Goal: Task Accomplishment & Management: Manage account settings

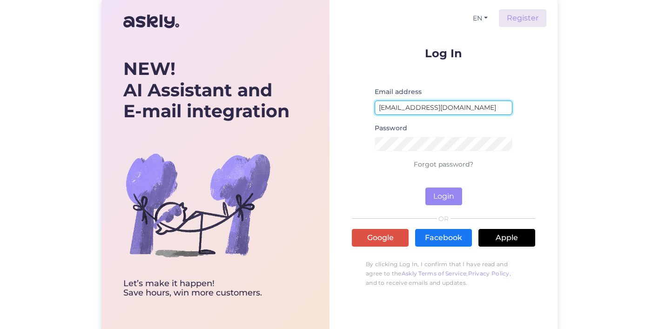
type input "[EMAIL_ADDRESS][DOMAIN_NAME]"
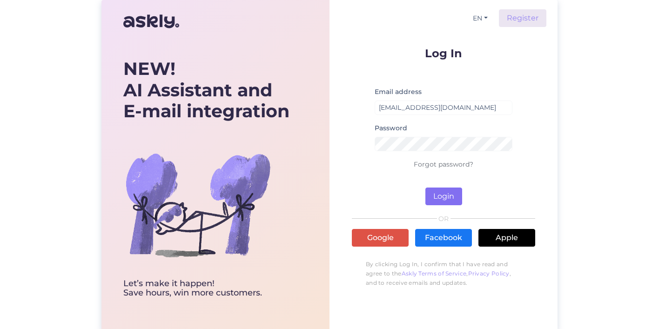
click at [445, 198] on button "Login" at bounding box center [444, 197] width 37 height 18
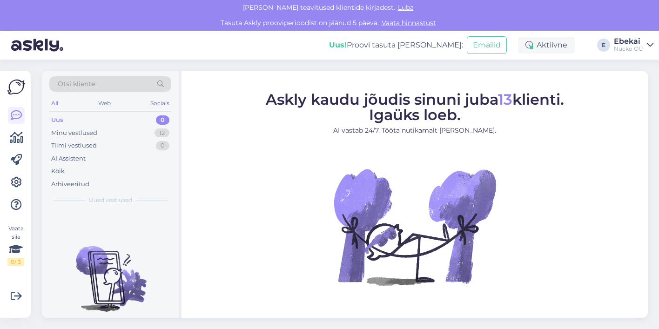
click at [640, 43] on div "Ebekai" at bounding box center [628, 41] width 29 height 7
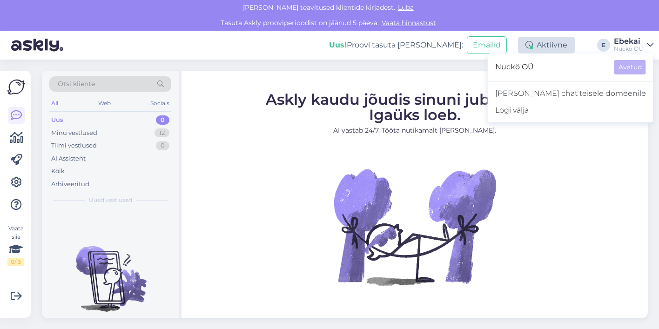
click at [550, 50] on div "Aktiivne" at bounding box center [546, 45] width 57 height 17
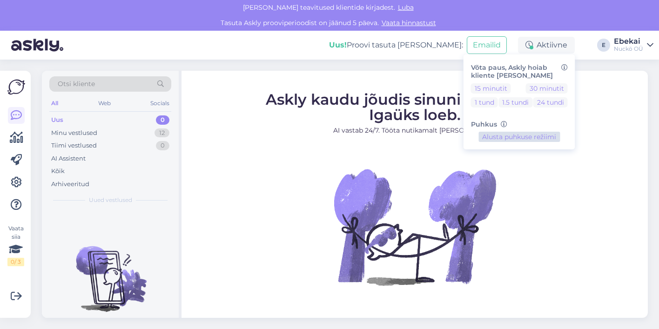
click at [502, 136] on button "Alusta puhkuse režiimi" at bounding box center [519, 137] width 81 height 10
click at [502, 136] on button "Lõpeta puhkuse režiim" at bounding box center [519, 137] width 81 height 10
click at [14, 186] on icon at bounding box center [16, 182] width 11 height 11
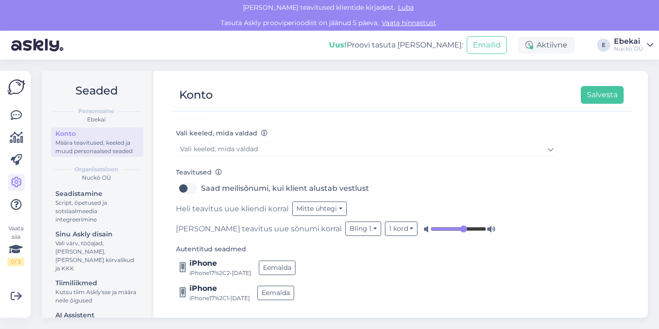
click at [109, 143] on div "Määra teavitused, keeled ja muud personaalsed seaded" at bounding box center [97, 147] width 84 height 17
click at [265, 146] on link "Vali keeled, mida valdad" at bounding box center [367, 149] width 382 height 14
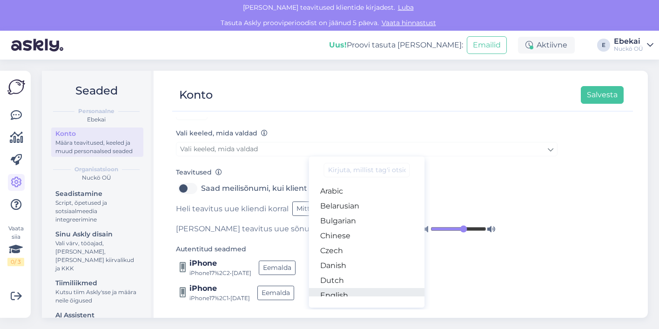
click at [349, 290] on link "English" at bounding box center [367, 295] width 116 height 15
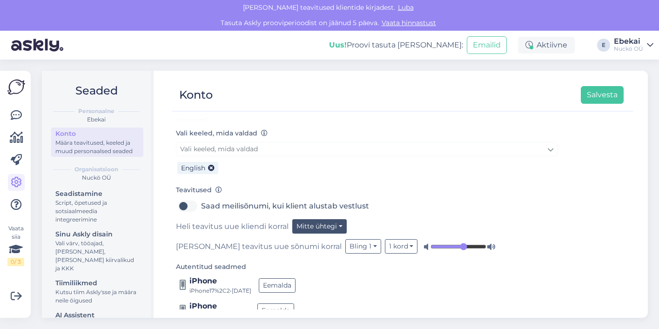
click at [331, 225] on button "Mitte ühtegi" at bounding box center [319, 226] width 54 height 14
click at [400, 195] on div "Teavitused Saad meilisõnumi, kui klient alustab vestlust Heli teavitus uue klie…" at bounding box center [367, 218] width 382 height 69
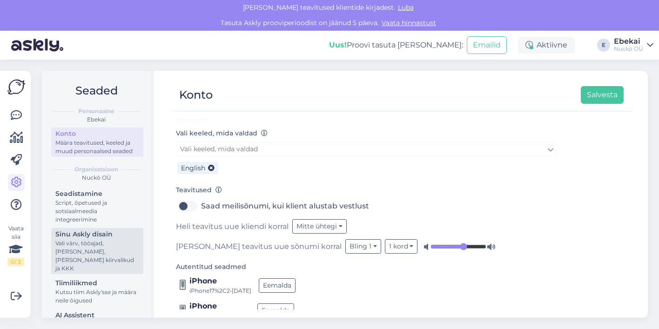
click at [119, 246] on div "Vali värv, tööajad, [PERSON_NAME], [PERSON_NAME] kiirvalikud ja KKK" at bounding box center [97, 256] width 84 height 34
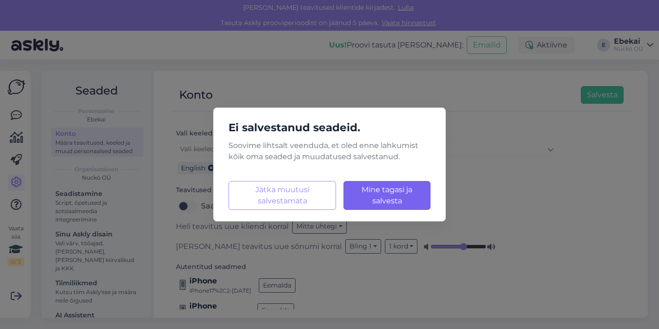
click at [387, 196] on button "Mine tagasi ja salvesta Laadimine..." at bounding box center [387, 195] width 87 height 29
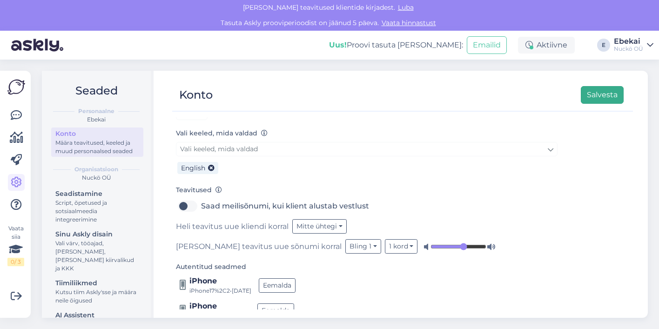
click at [590, 96] on button "Salvesta" at bounding box center [602, 95] width 43 height 18
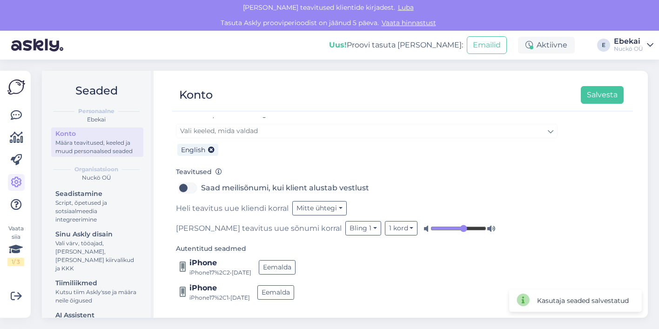
scroll to position [117, 0]
click at [346, 229] on button "Bling 1" at bounding box center [364, 229] width 36 height 14
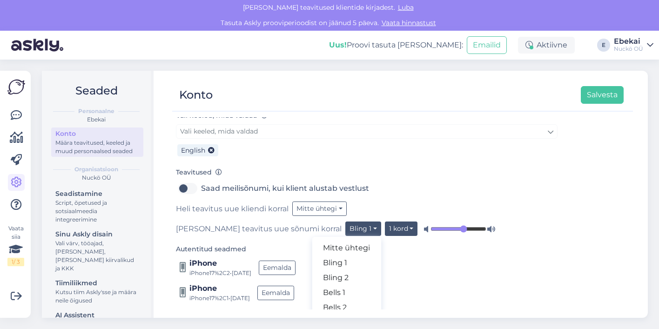
click at [385, 230] on button "1 kord" at bounding box center [401, 229] width 33 height 14
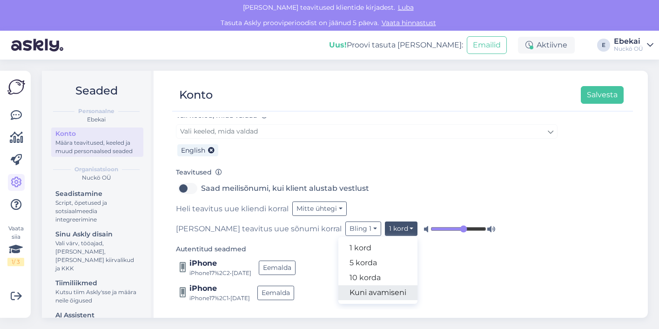
click at [339, 296] on link "Kuni avamiseni" at bounding box center [378, 292] width 79 height 15
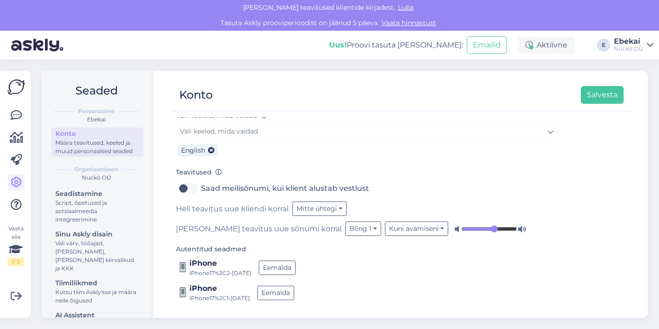
click at [380, 273] on div "iPhone iPhone17%2C2 • [DATE] [GEOGRAPHIC_DATA]" at bounding box center [367, 268] width 382 height 20
click at [385, 233] on button "Kuni avamiseni" at bounding box center [417, 229] width 64 height 14
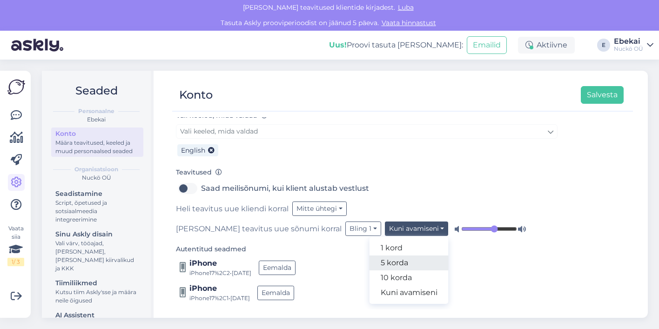
click at [370, 261] on link "5 korda" at bounding box center [409, 263] width 79 height 15
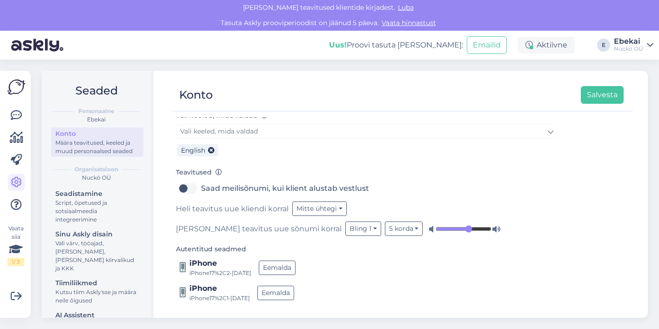
click at [392, 265] on div "iPhone iPhone17%2C2 • [DATE] [GEOGRAPHIC_DATA]" at bounding box center [367, 268] width 382 height 20
click at [18, 248] on icon at bounding box center [16, 249] width 14 height 17
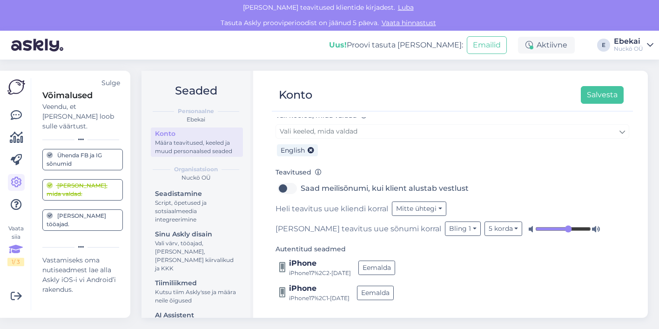
click at [18, 248] on icon at bounding box center [16, 249] width 14 height 17
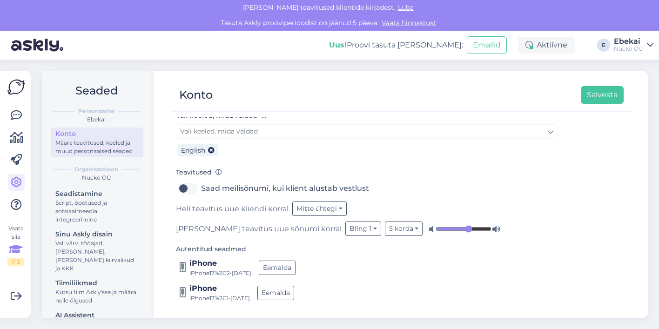
click at [18, 248] on icon at bounding box center [16, 249] width 14 height 17
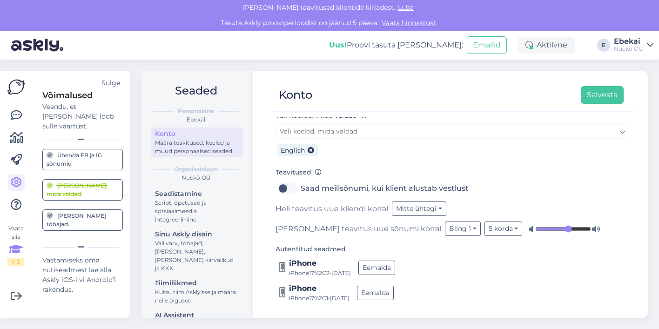
click at [86, 287] on div "Võimalused Veendu, et Askly loob sulle väärtust. Sulge Ühenda FB ja IG sõnumid …" at bounding box center [77, 194] width 92 height 232
click at [15, 248] on icon at bounding box center [16, 249] width 14 height 17
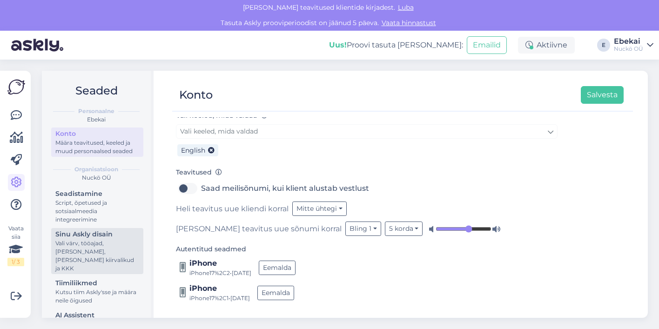
click at [122, 248] on div "Vali värv, tööajad, [PERSON_NAME], [PERSON_NAME] kiirvalikud ja KKK" at bounding box center [97, 256] width 84 height 34
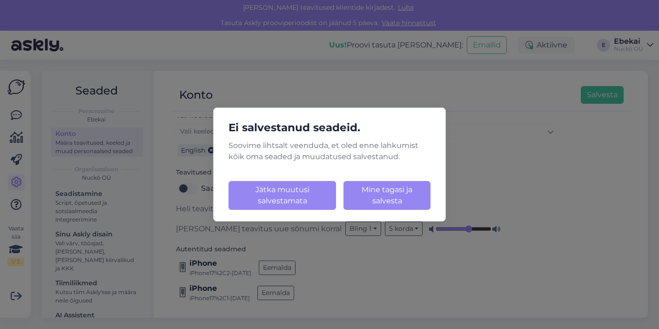
click at [288, 197] on button "Jätka muutusi salvestamata" at bounding box center [283, 195] width 108 height 29
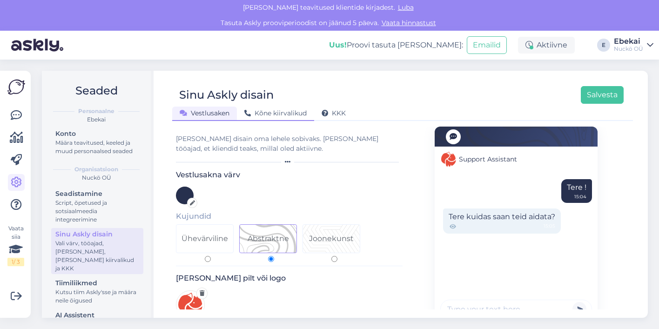
click at [266, 115] on span "Kõne kiirvalikud" at bounding box center [275, 113] width 62 height 8
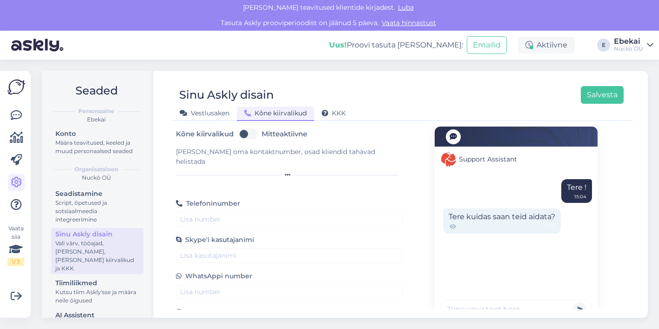
click at [627, 41] on div "Ebekai" at bounding box center [628, 41] width 29 height 7
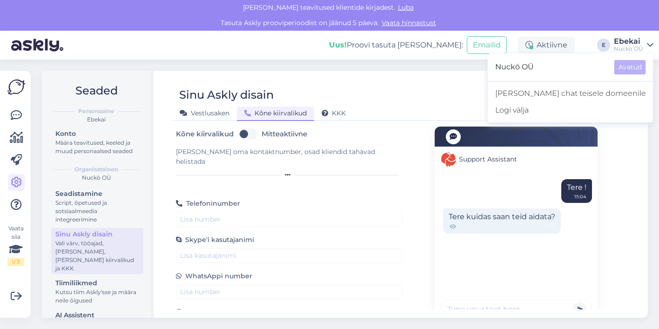
click at [585, 66] on span "Nuckö OÜ" at bounding box center [551, 67] width 112 height 14
click at [551, 64] on span "Nuckö OÜ" at bounding box center [551, 67] width 112 height 14
click at [494, 87] on div "Sinu Askly disain Salvesta" at bounding box center [398, 95] width 452 height 18
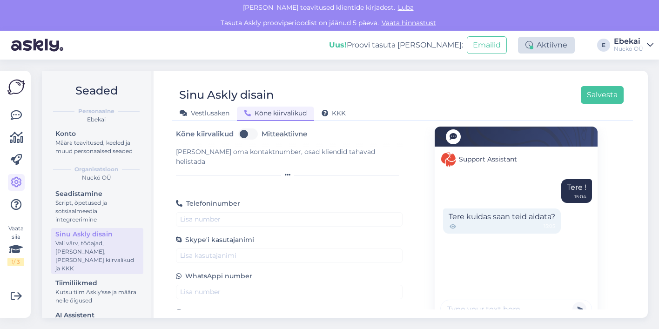
click at [566, 52] on div "Aktiivne" at bounding box center [546, 45] width 57 height 17
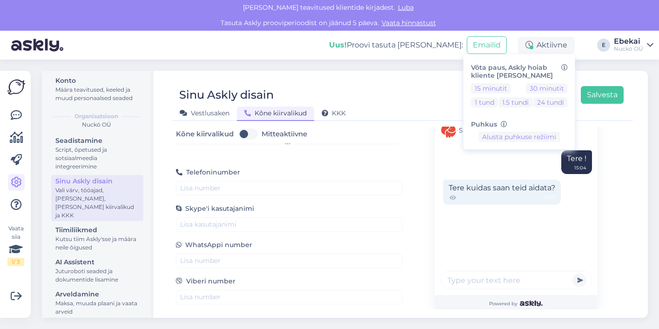
scroll to position [53, 0]
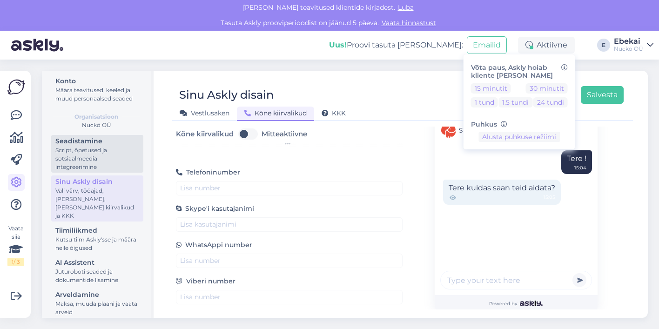
click at [107, 158] on div "Script, õpetused ja sotsiaalmeedia integreerimine" at bounding box center [97, 158] width 84 height 25
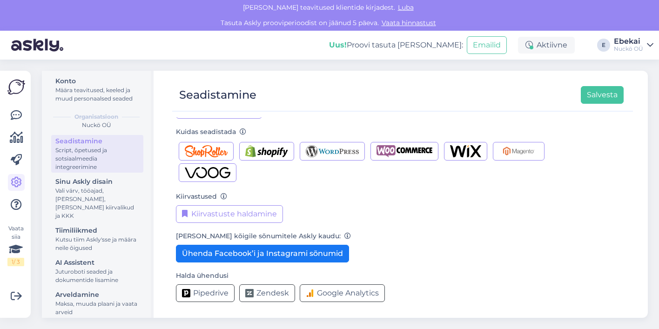
scroll to position [135, 0]
click at [14, 209] on icon at bounding box center [16, 204] width 11 height 11
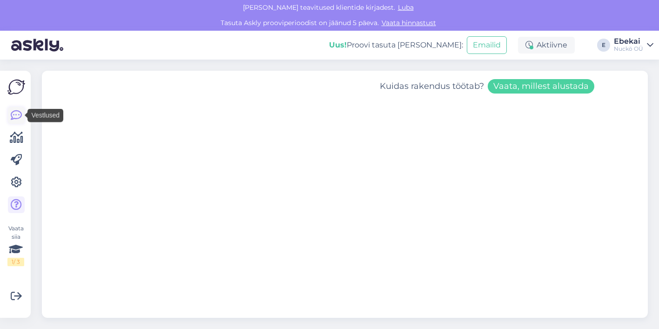
click at [18, 120] on icon at bounding box center [16, 115] width 11 height 11
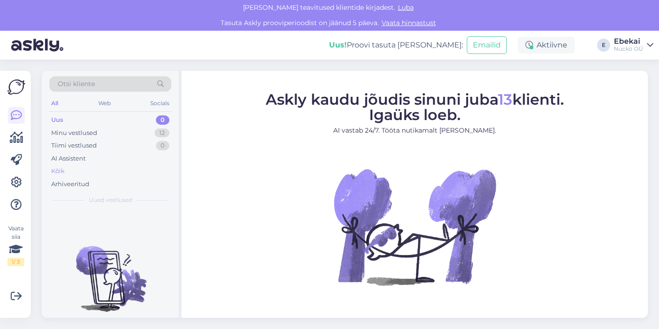
click at [60, 172] on div "Kõik" at bounding box center [58, 171] width 14 height 9
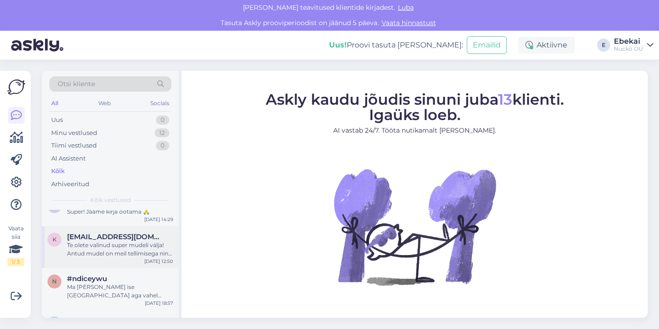
scroll to position [327, 0]
click at [122, 241] on div "Te olete valinud super mudeli välja! Antud mudel on meil tellimisega ning valmi…" at bounding box center [120, 249] width 106 height 17
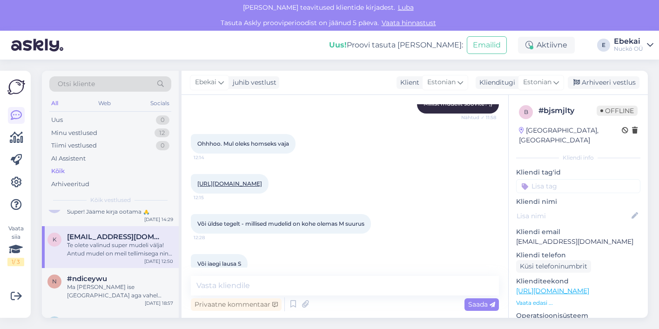
scroll to position [138, 0]
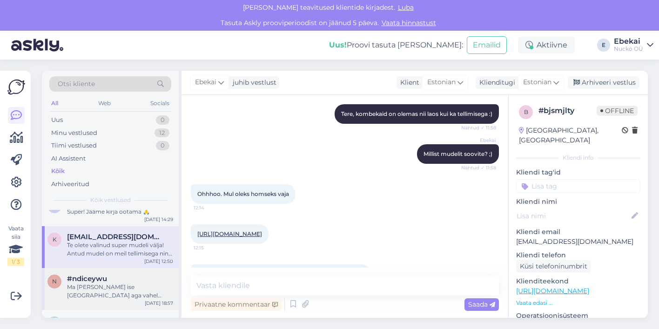
click at [122, 287] on div "Ma [PERSON_NAME] ise [GEOGRAPHIC_DATA] aga vahel trehvan ka [GEOGRAPHIC_DATA]." at bounding box center [120, 291] width 106 height 17
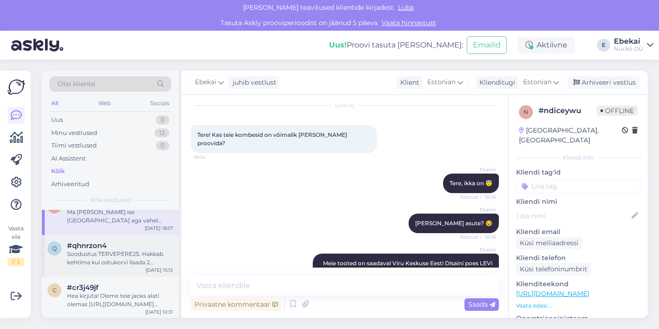
scroll to position [402, 0]
click at [132, 260] on div "Soodustus TERVEPERE25. Hakkab kehtima kui ostukorvi lisada 2 täiskasvanu ja 2 l…" at bounding box center [120, 259] width 106 height 17
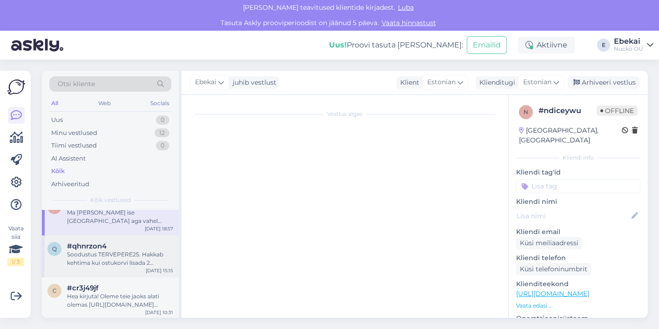
scroll to position [365, 0]
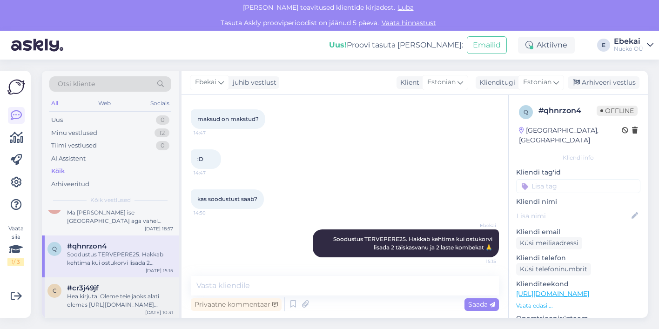
click at [124, 292] on div "Hea kirjuta! Oleme teie jaoks alati olemas [URL][DOMAIN_NAME] [PERSON_NAME] tel…" at bounding box center [120, 300] width 106 height 17
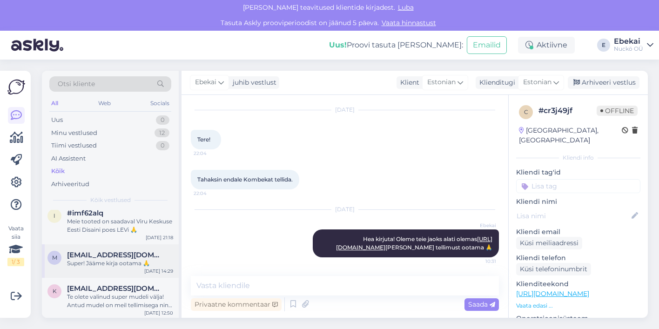
scroll to position [275, 0]
click at [121, 256] on span "[EMAIL_ADDRESS][DOMAIN_NAME]" at bounding box center [115, 256] width 97 height 8
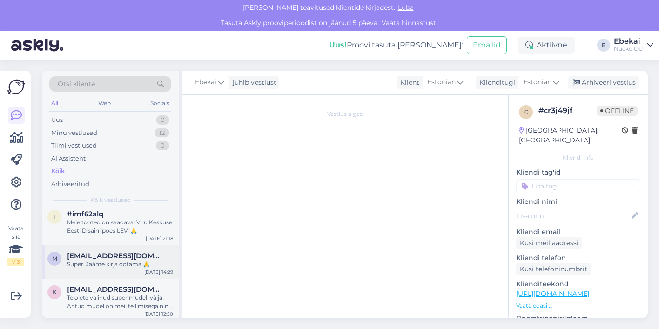
scroll to position [78, 0]
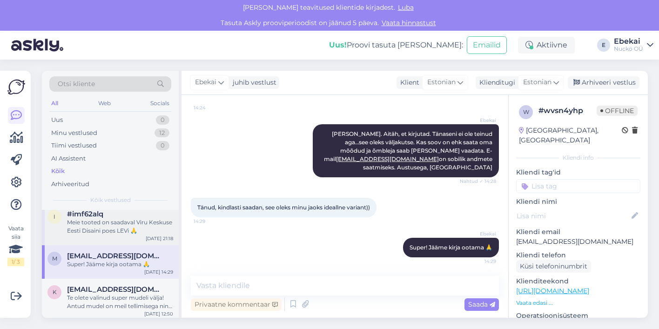
click at [120, 228] on div "Meie tooted on saadaval Viru Keskuse Eesti Disaini poes LEVi 🙏" at bounding box center [120, 226] width 106 height 17
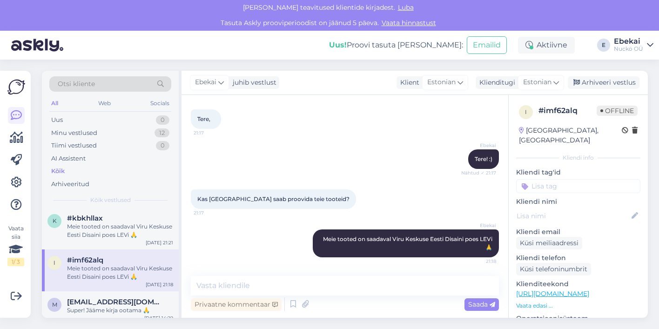
scroll to position [217, 0]
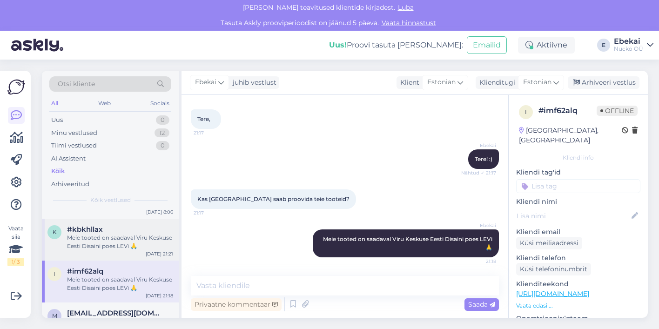
click at [107, 239] on div "Meie tooted on saadaval Viru Keskuse Eesti Disaini poes LEVi 🙏" at bounding box center [120, 242] width 106 height 17
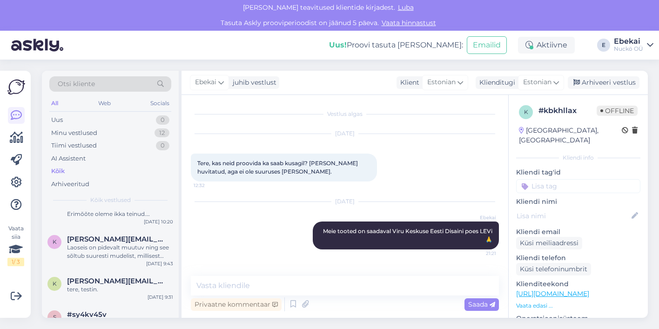
scroll to position [90, 0]
click at [72, 251] on div "Laoseis on pidevalt muutuv ning see sõltub suuresti mudelist, millisest mudelis…" at bounding box center [120, 252] width 106 height 17
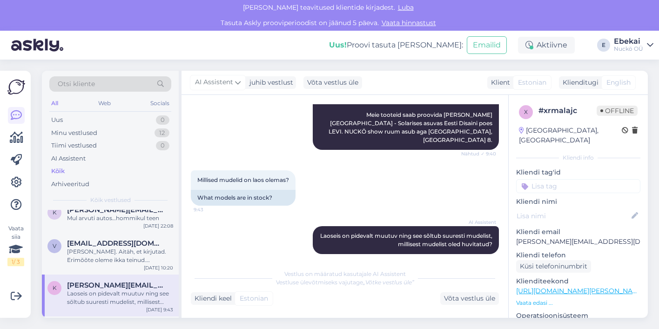
scroll to position [41, 0]
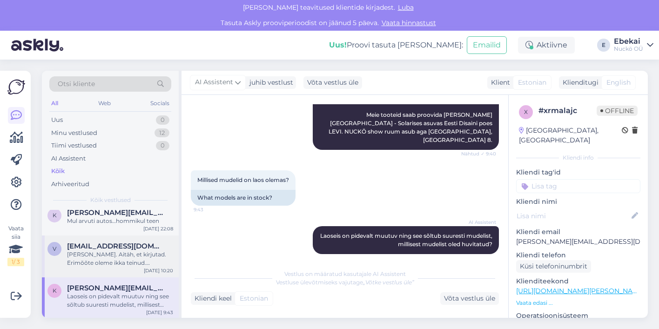
click at [72, 251] on div "[PERSON_NAME]. Aitäh, et kirjutad. Erimõõte oleme ikka teinud. [PERSON_NAME] mu…" at bounding box center [120, 259] width 106 height 17
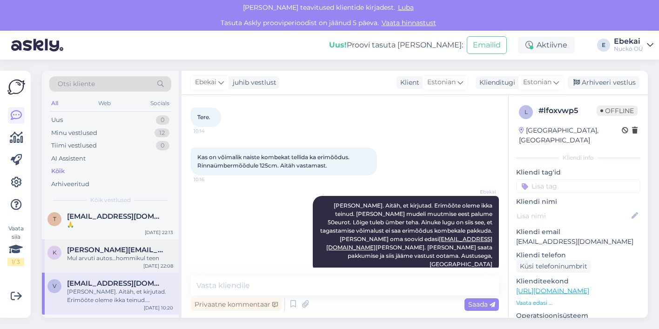
scroll to position [3, 0]
click at [119, 262] on div "Mul arvuti autos…hommikul teen" at bounding box center [120, 260] width 106 height 8
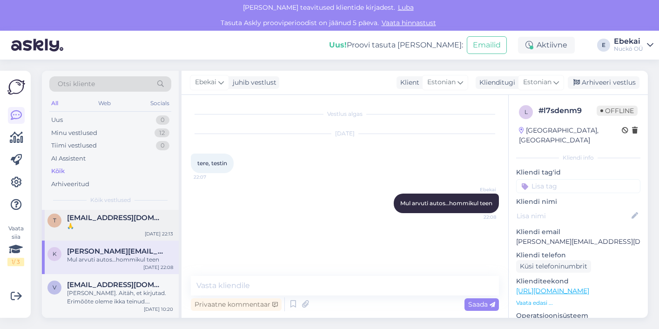
click at [107, 217] on span "[EMAIL_ADDRESS][DOMAIN_NAME]" at bounding box center [115, 218] width 97 height 8
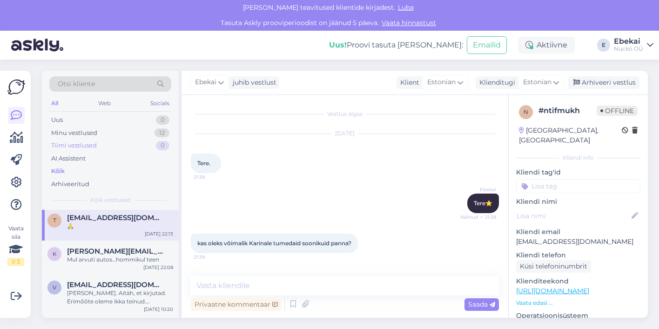
click at [84, 142] on div "Tiimi vestlused" at bounding box center [74, 145] width 46 height 9
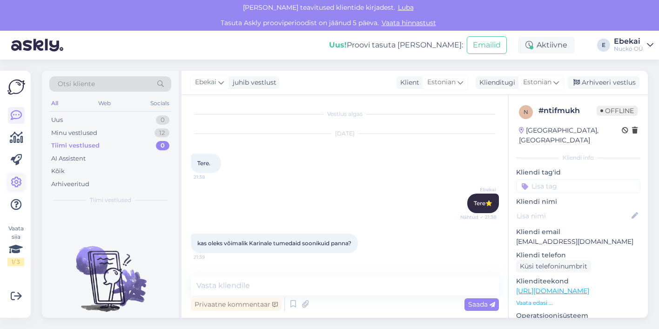
click at [19, 180] on icon at bounding box center [16, 182] width 11 height 11
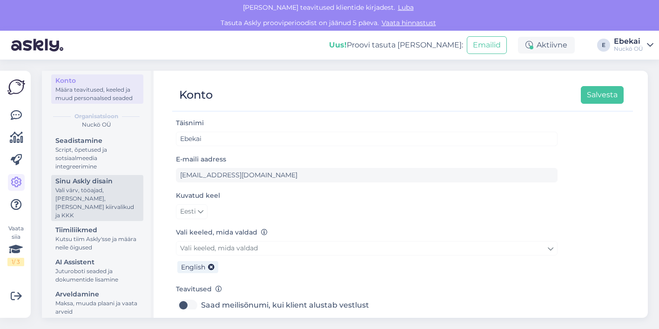
scroll to position [53, 0]
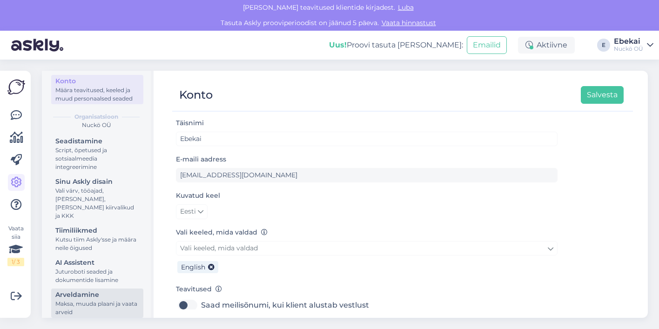
click at [107, 307] on div "Maksa, muuda plaani ja vaata arveid" at bounding box center [97, 308] width 84 height 17
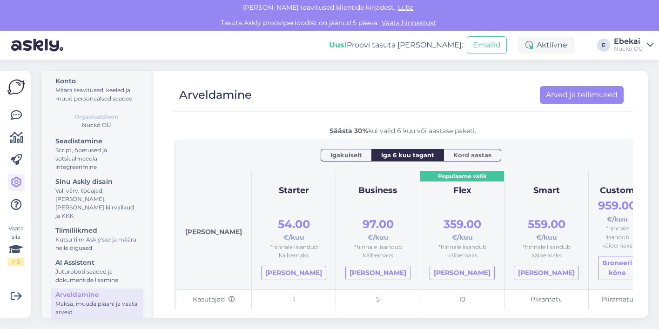
scroll to position [20, 0]
click at [476, 156] on span "Kord aastas" at bounding box center [473, 154] width 38 height 9
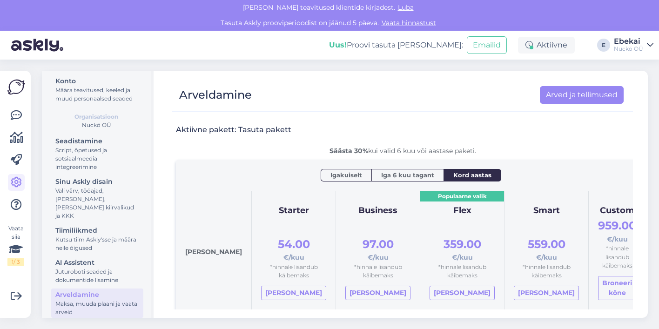
scroll to position [0, 0]
click at [527, 134] on div "Aktiivne pakett: Tasuta pakett" at bounding box center [403, 135] width 454 height 21
click at [331, 176] on span "Igakuiselt" at bounding box center [347, 174] width 32 height 9
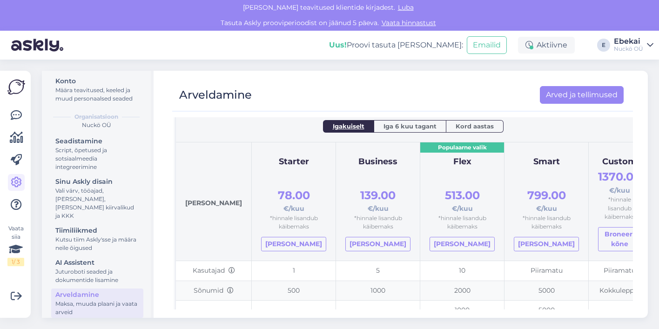
scroll to position [6, 0]
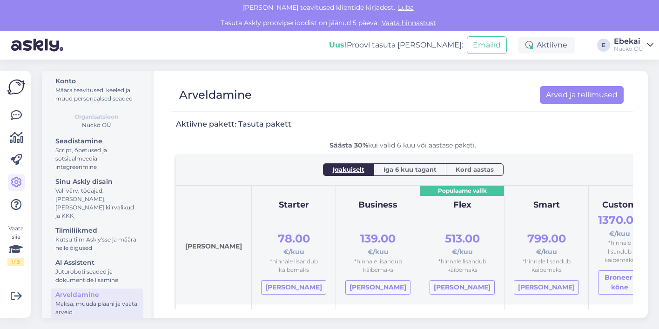
click at [384, 167] on span "Iga 6 kuu tagant" at bounding box center [410, 169] width 53 height 9
click at [465, 171] on span "Kord aastas" at bounding box center [473, 169] width 38 height 9
click at [314, 143] on div "Säästa 30% kui valid 6 kuu või aastase paketi." at bounding box center [403, 146] width 454 height 10
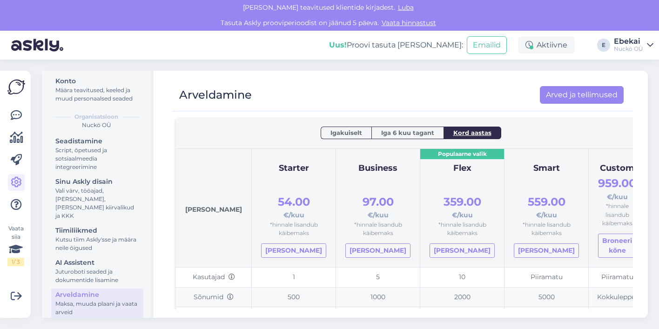
scroll to position [0, 0]
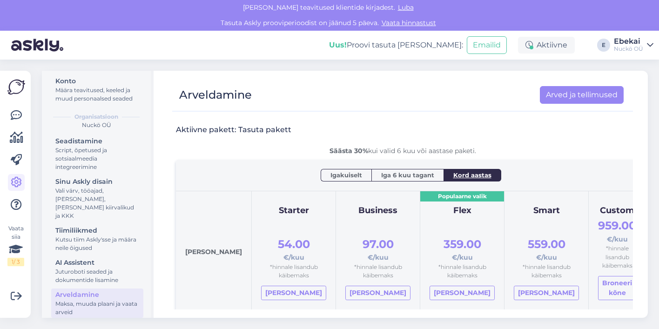
click at [412, 173] on span "Iga 6 kuu tagant" at bounding box center [407, 174] width 53 height 9
click at [519, 160] on th "Igakuiselt Iga 6 kuu tagant Kord aastas" at bounding box center [411, 175] width 470 height 31
click at [273, 201] on div "Starter 54.00 €/kuu *hinnale lisandub käibemaks [PERSON_NAME]" at bounding box center [293, 251] width 65 height 100
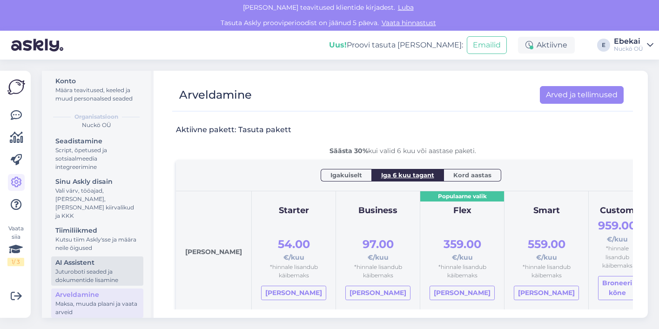
click at [92, 268] on div "Juturoboti seaded ja dokumentide lisamine" at bounding box center [97, 276] width 84 height 17
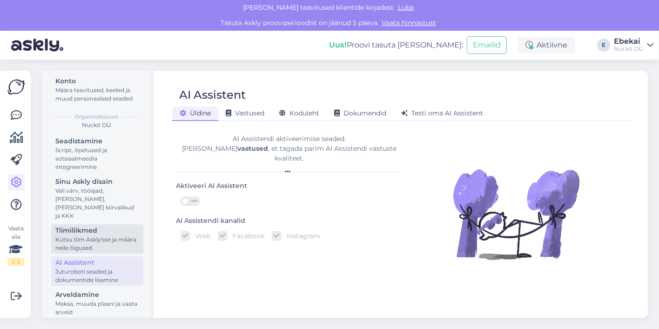
click at [82, 237] on div "Kutsu tiim Askly'sse ja määra neile õigused" at bounding box center [97, 244] width 84 height 17
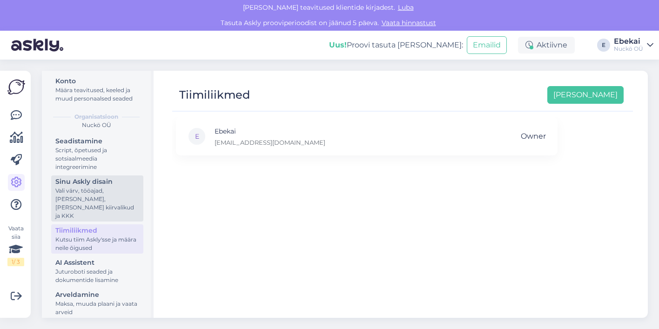
click at [102, 199] on div "Vali värv, tööajad, [PERSON_NAME], [PERSON_NAME] kiirvalikud ja KKK" at bounding box center [97, 204] width 84 height 34
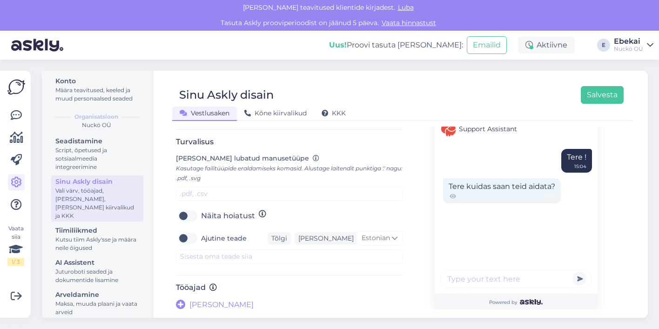
scroll to position [375, 0]
